Goal: Information Seeking & Learning: Learn about a topic

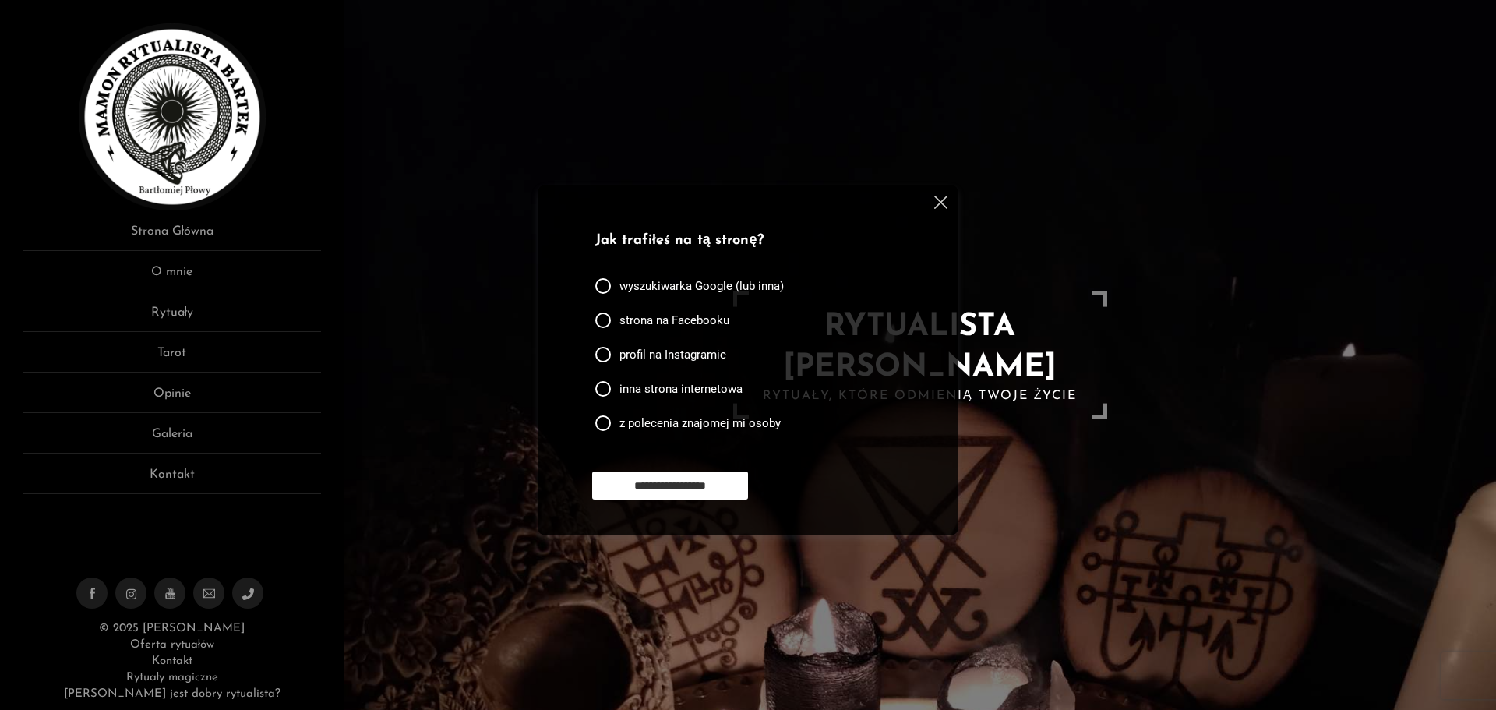
click at [939, 199] on img at bounding box center [940, 202] width 13 height 13
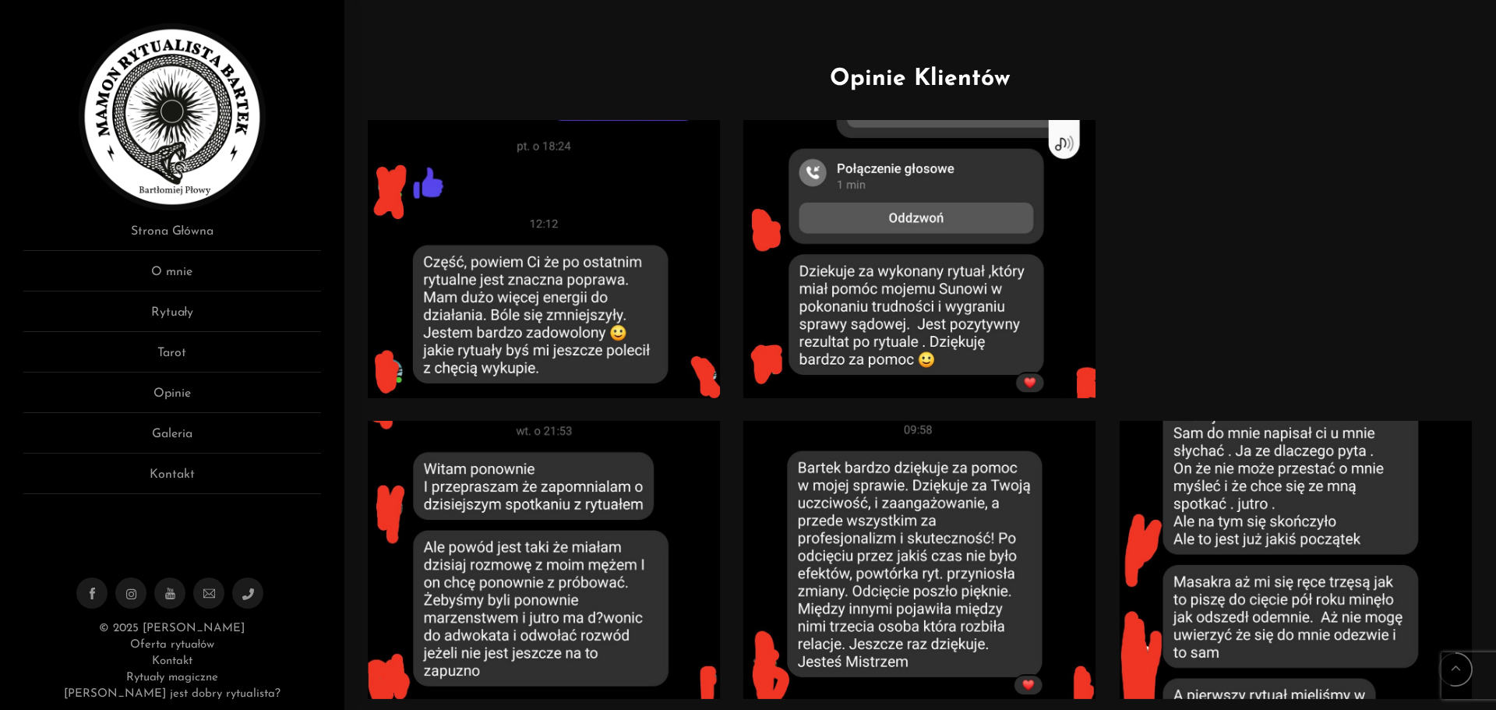
scroll to position [1013, 0]
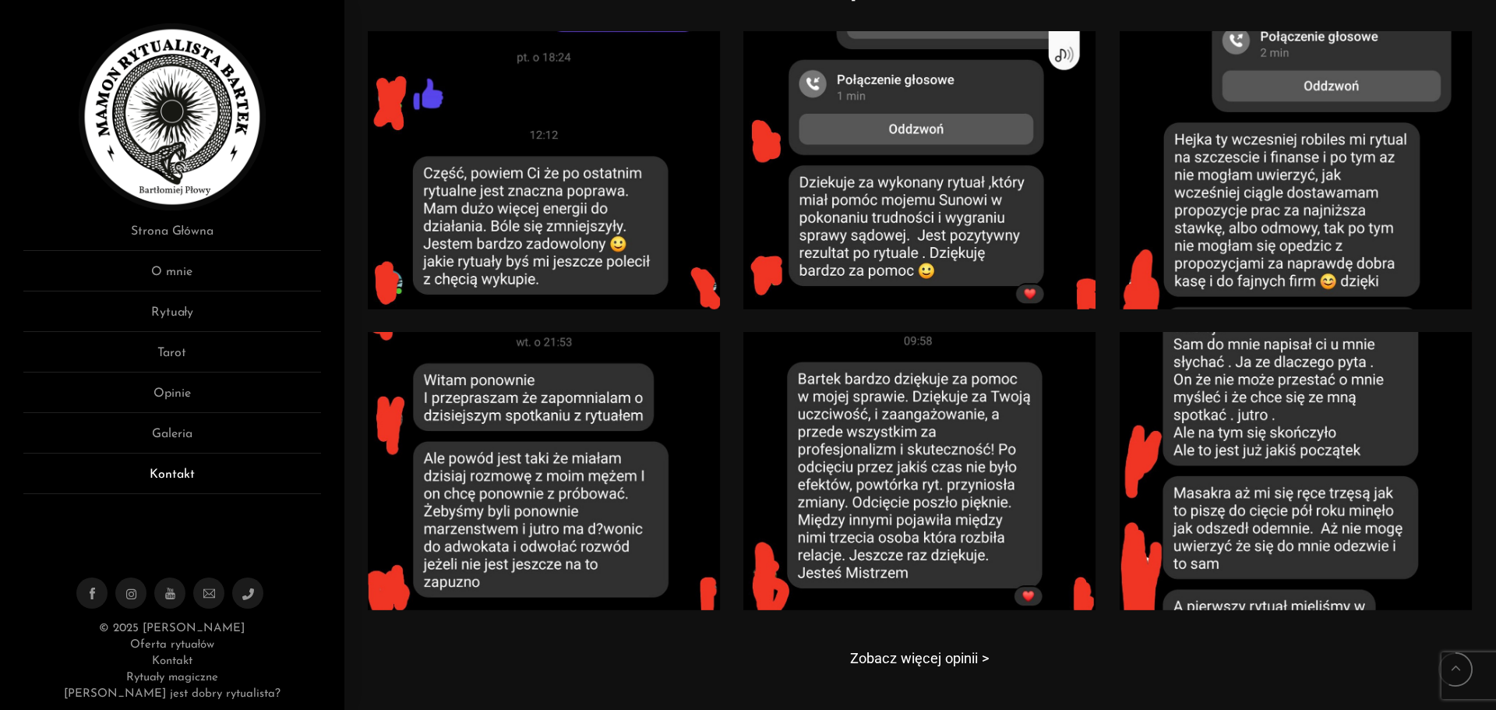
click at [185, 478] on link "Kontakt" at bounding box center [172, 479] width 298 height 29
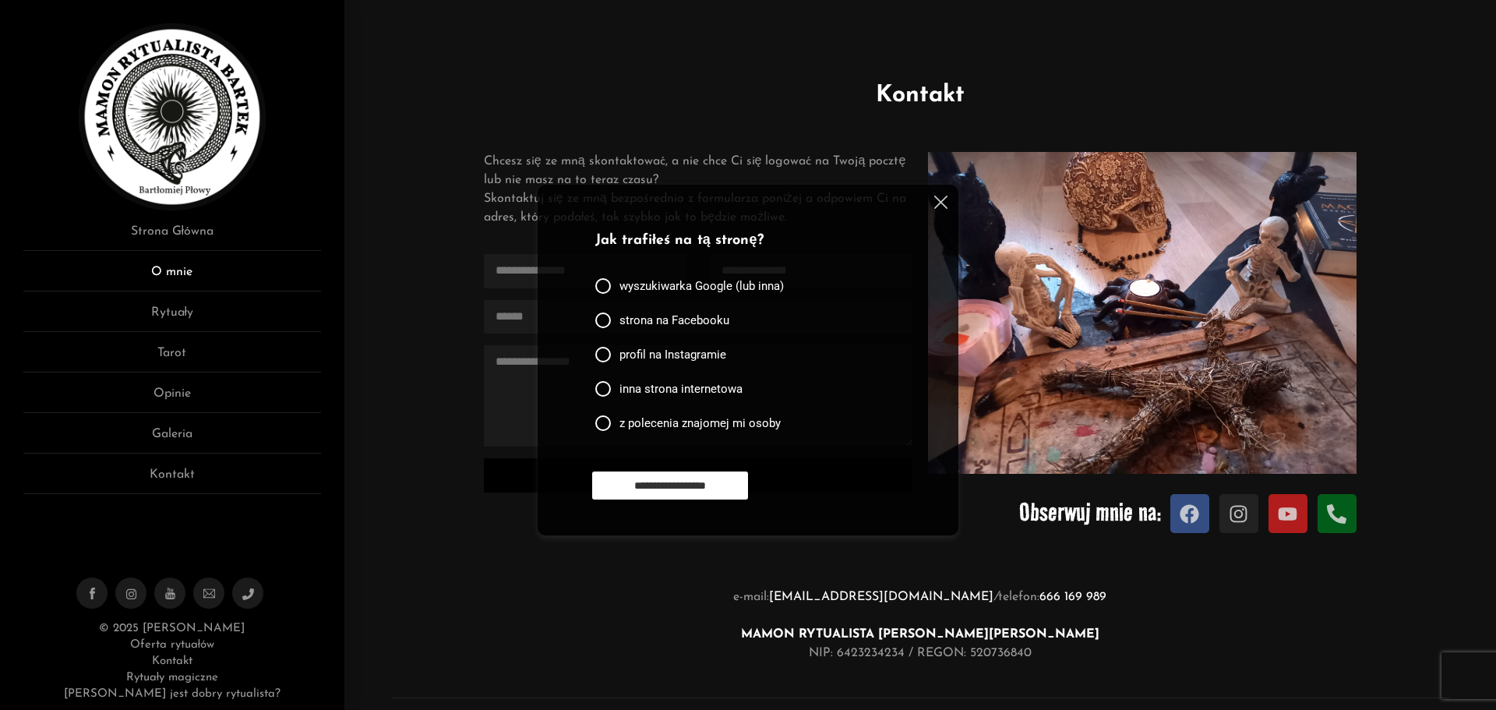
click at [168, 269] on link "O mnie" at bounding box center [172, 277] width 298 height 29
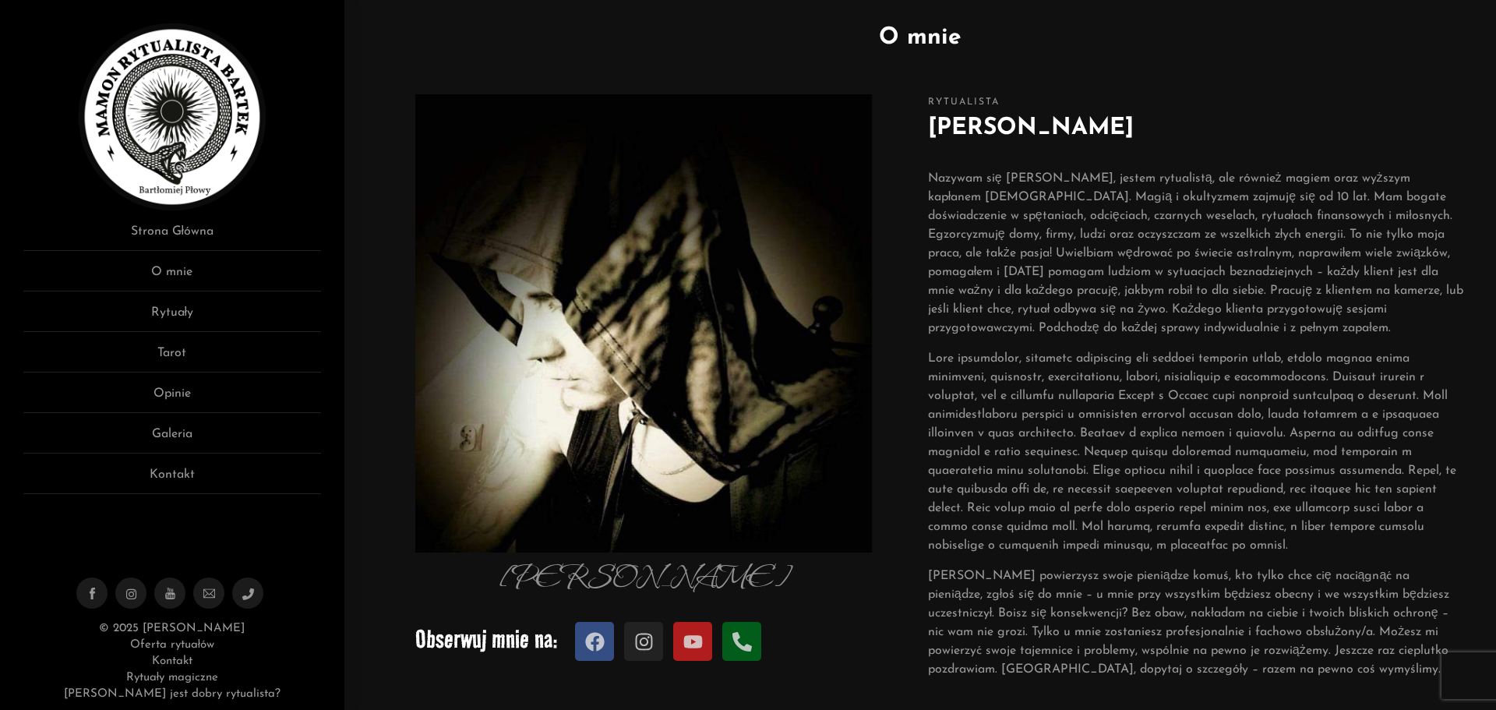
scroll to position [156, 0]
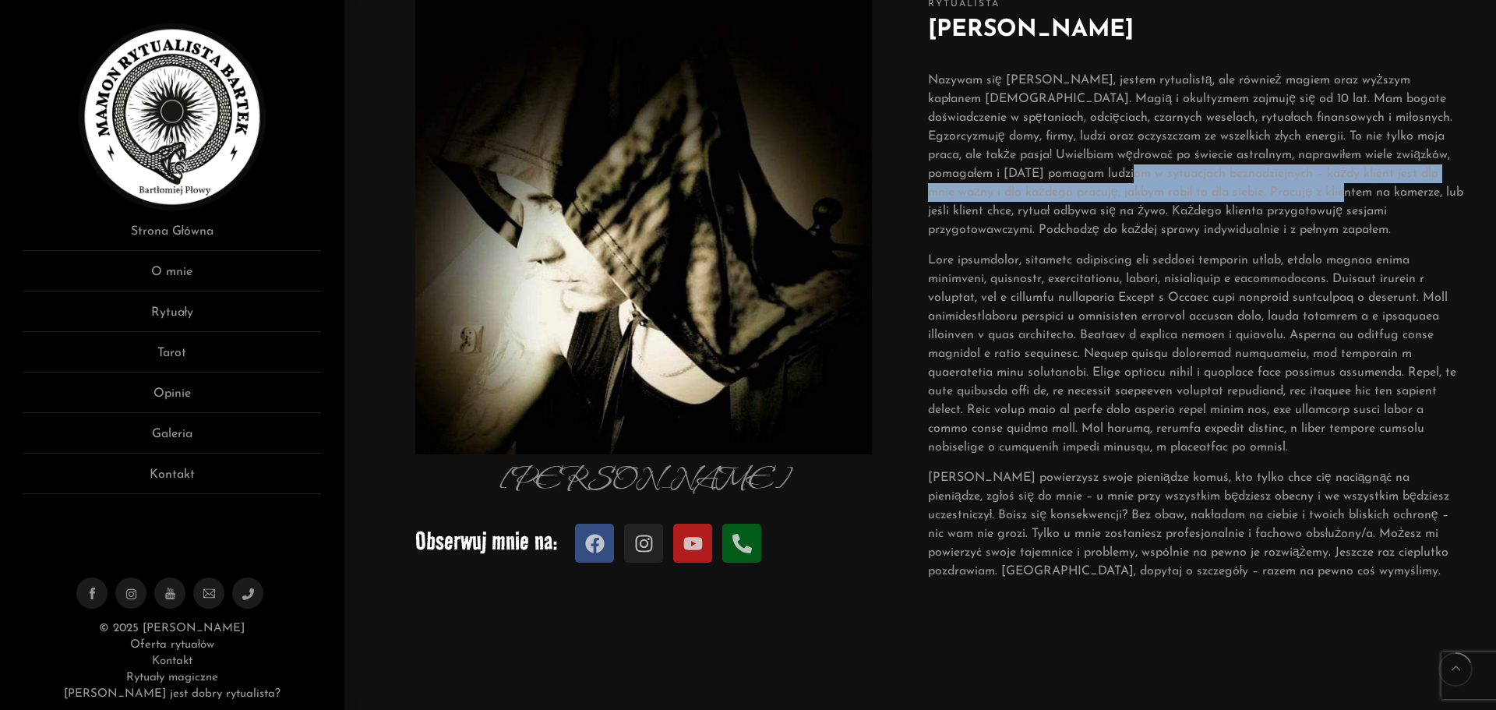
drag, startPoint x: 1101, startPoint y: 169, endPoint x: 1303, endPoint y: 187, distance: 202.6
click at [1303, 187] on p "Nazywam się Bartłomiej, jestem rytualistą, ale również magiem oraz wyższym kapł…" at bounding box center [1196, 155] width 537 height 168
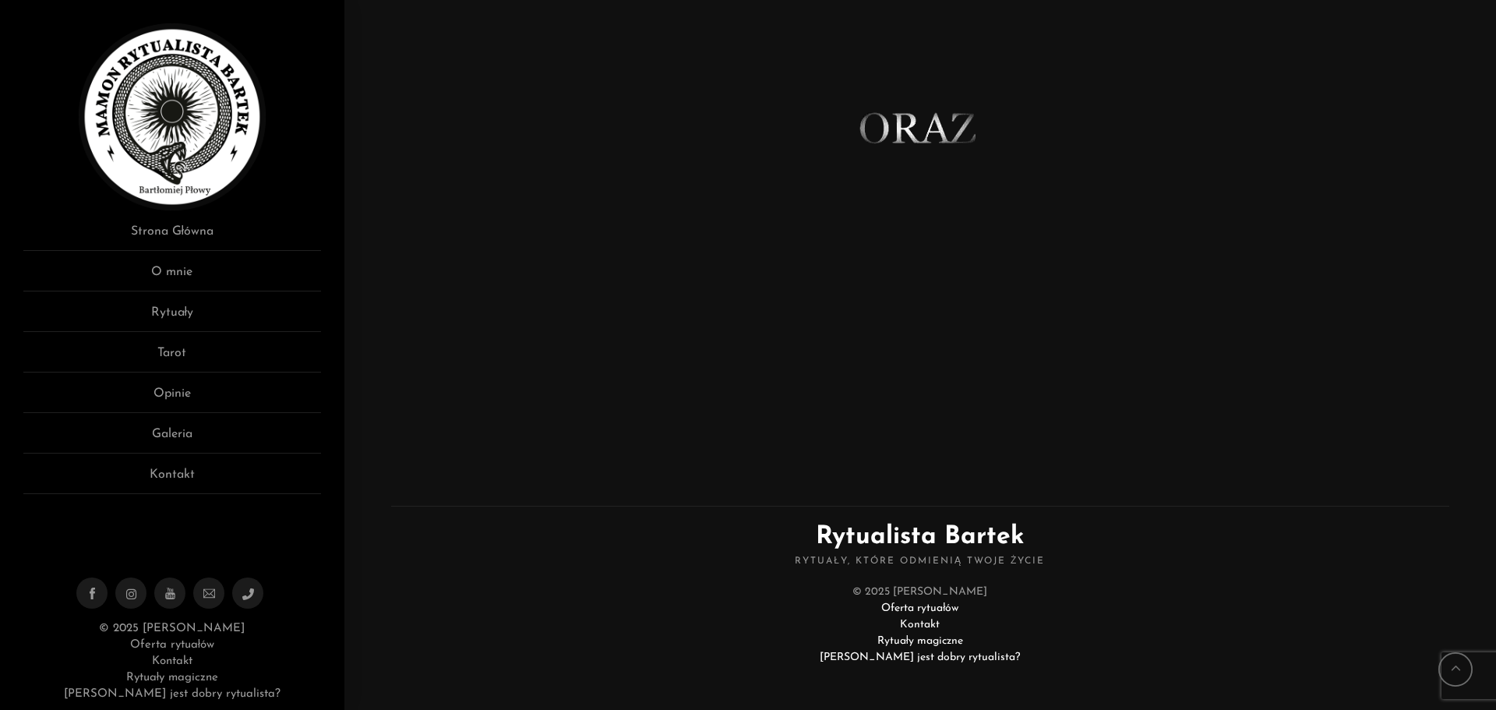
scroll to position [869, 0]
